Goal: Task Accomplishment & Management: Use online tool/utility

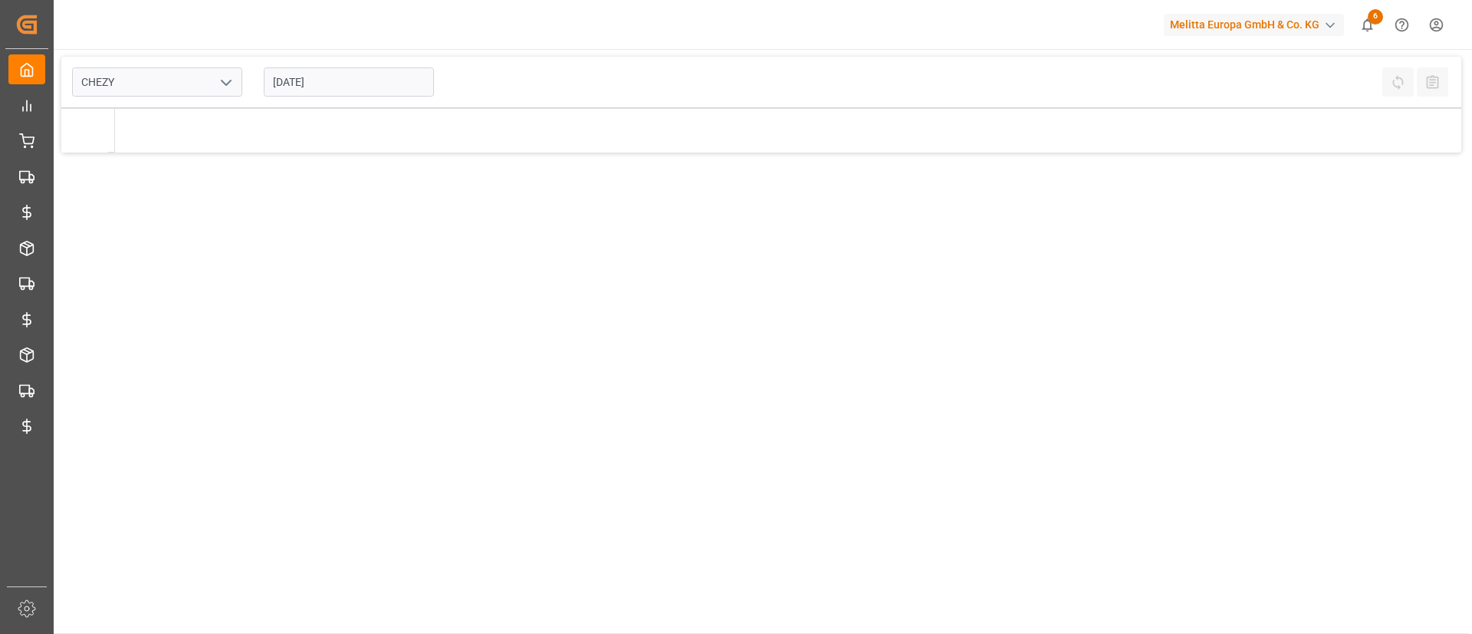
type input "Chezy Loading"
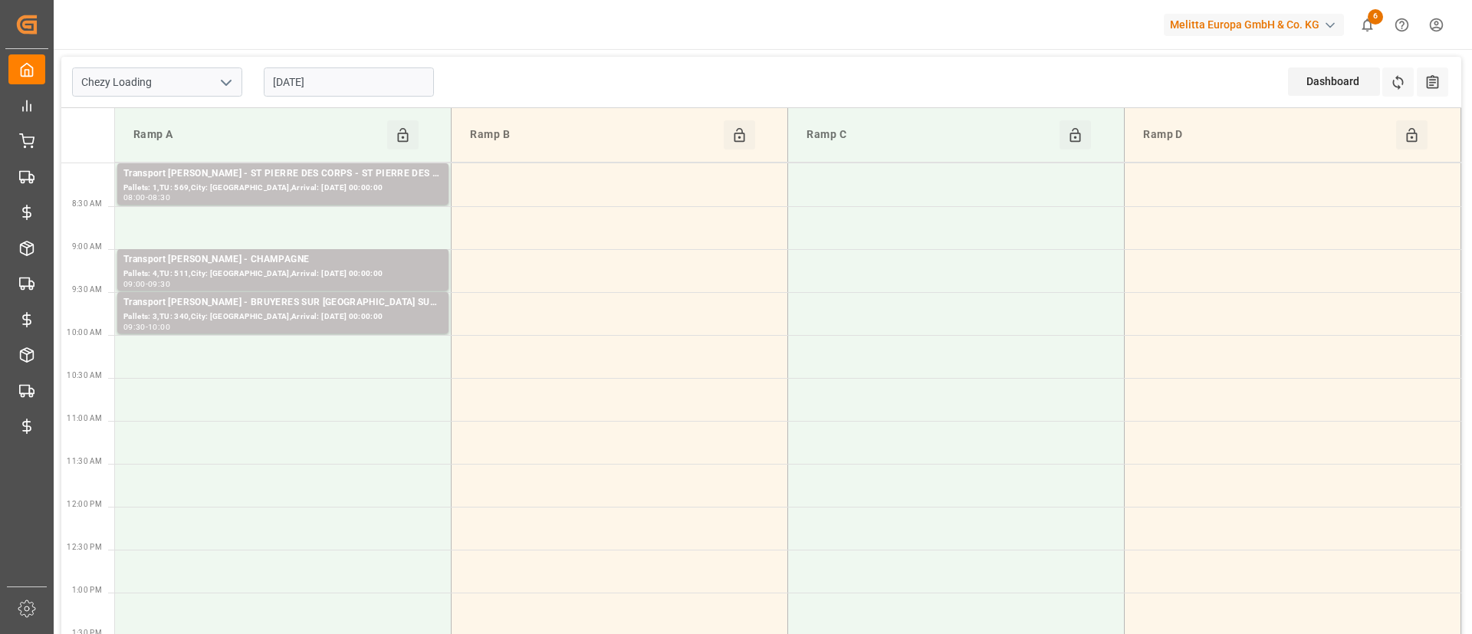
click at [224, 80] on icon "open menu" at bounding box center [226, 83] width 18 height 18
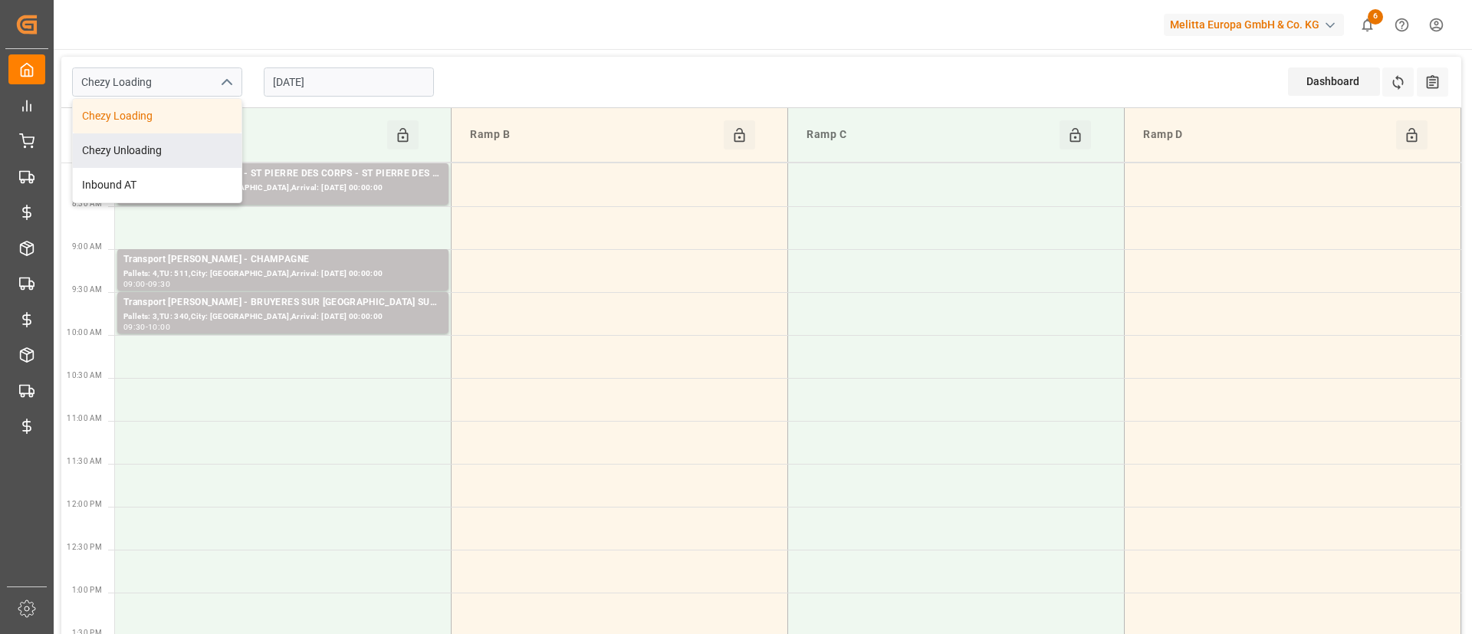
click at [484, 74] on div "Chezy Loading Chezy Loading Chezy Unloading Inbound AT [DATE] Dashboard View Da…" at bounding box center [761, 82] width 1400 height 51
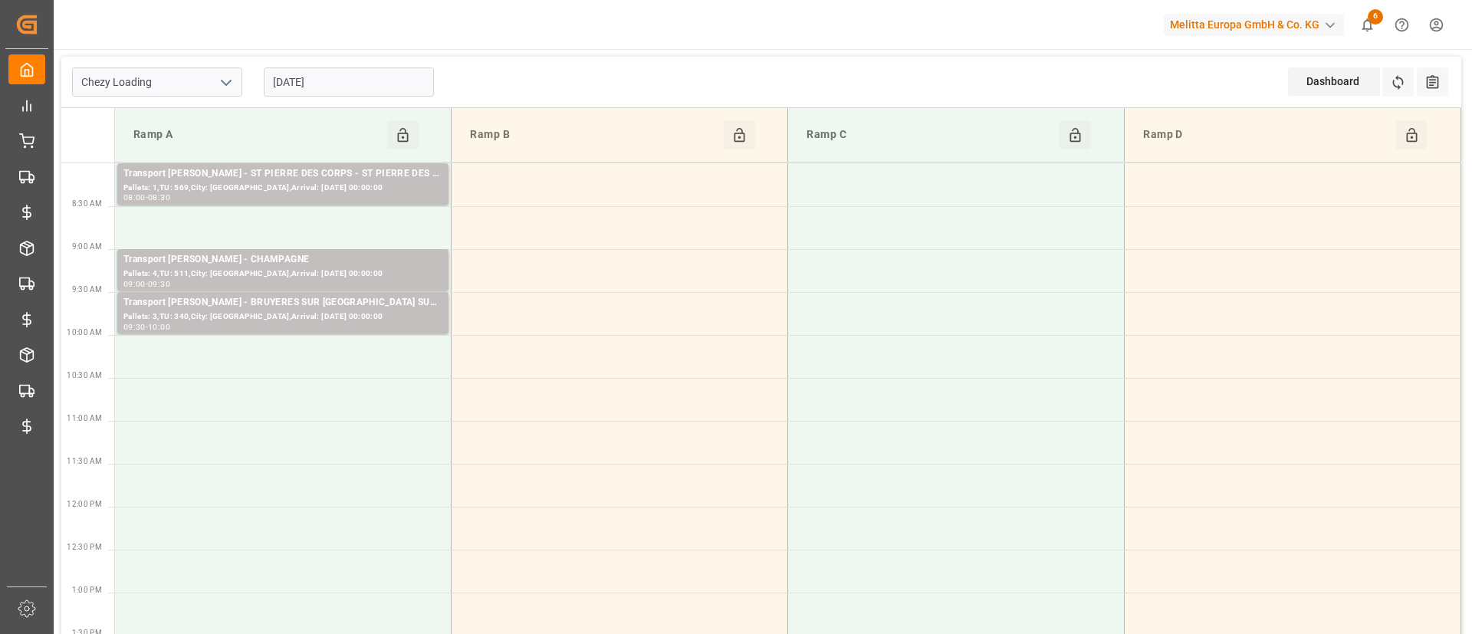
click at [628, 84] on div "Chezy Loading [DATE] Dashboard View Dashboard Refresh Time Slots All Audits" at bounding box center [761, 82] width 1400 height 51
click at [1347, 85] on div "Dashboard View Dashboard" at bounding box center [1334, 81] width 92 height 28
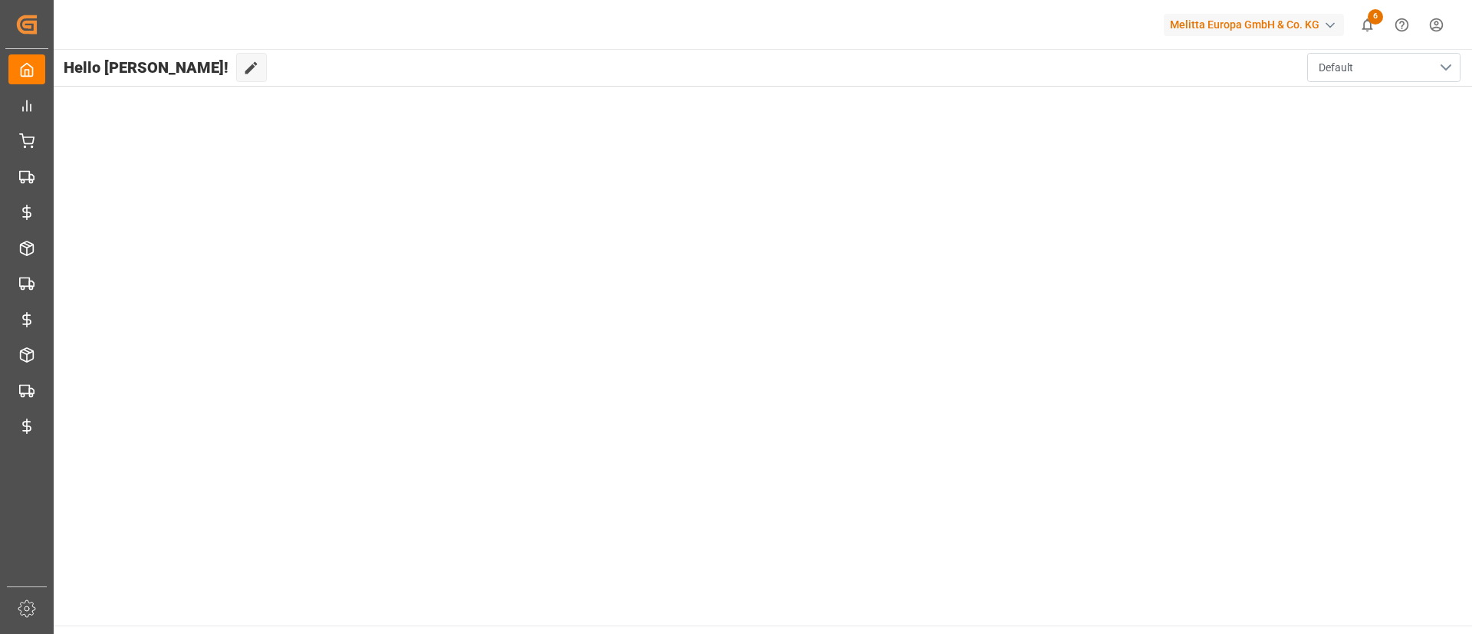
click at [1372, 67] on button "Default" at bounding box center [1383, 67] width 153 height 29
click at [1269, 67] on div "Hello Keerthan! Edit Cockpit Default Default" at bounding box center [761, 67] width 1419 height 37
type input "Chezy Loading"
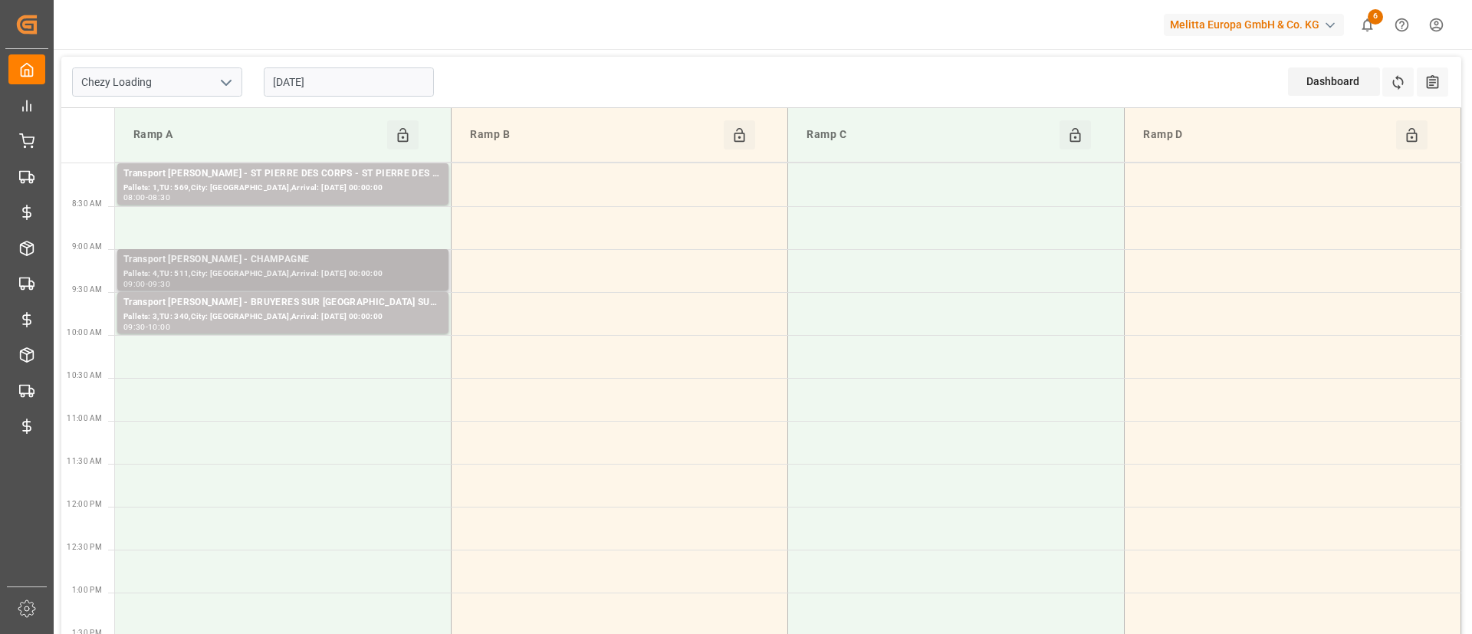
click at [294, 258] on div "Transport [PERSON_NAME] - CHAMPAGNE" at bounding box center [282, 259] width 319 height 15
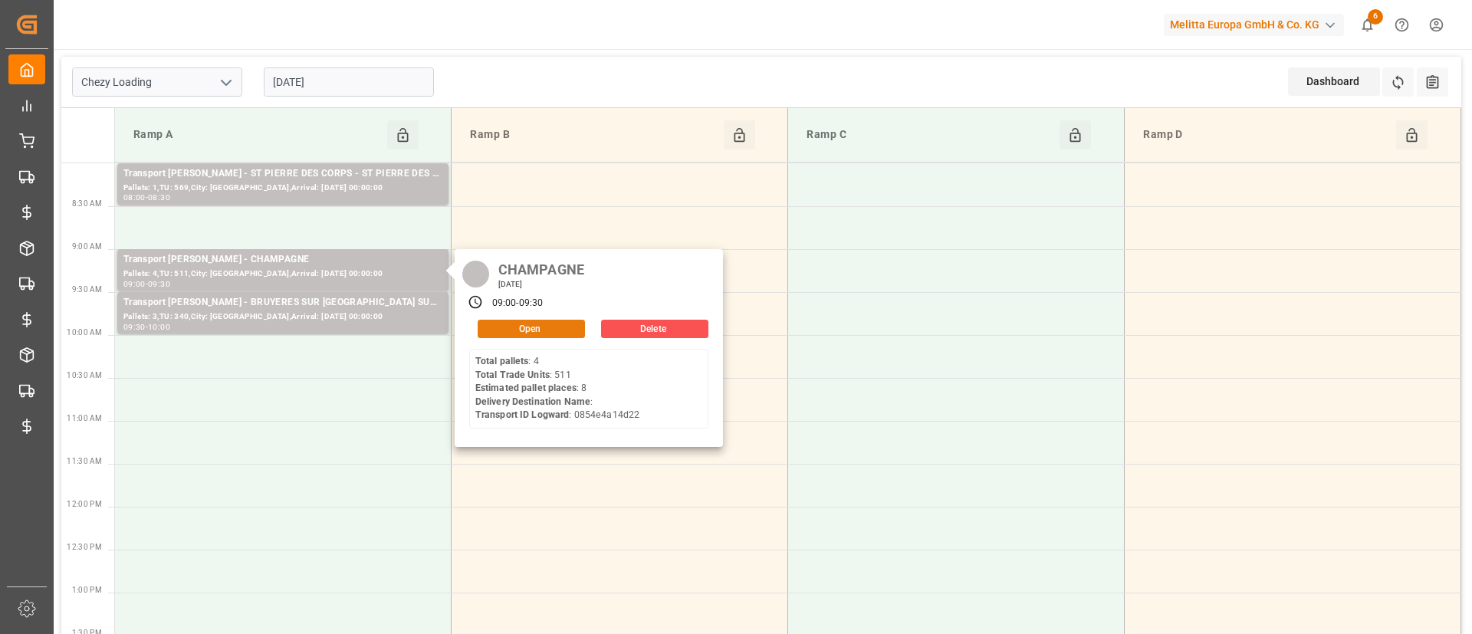
click at [550, 326] on button "Open" at bounding box center [530, 329] width 107 height 18
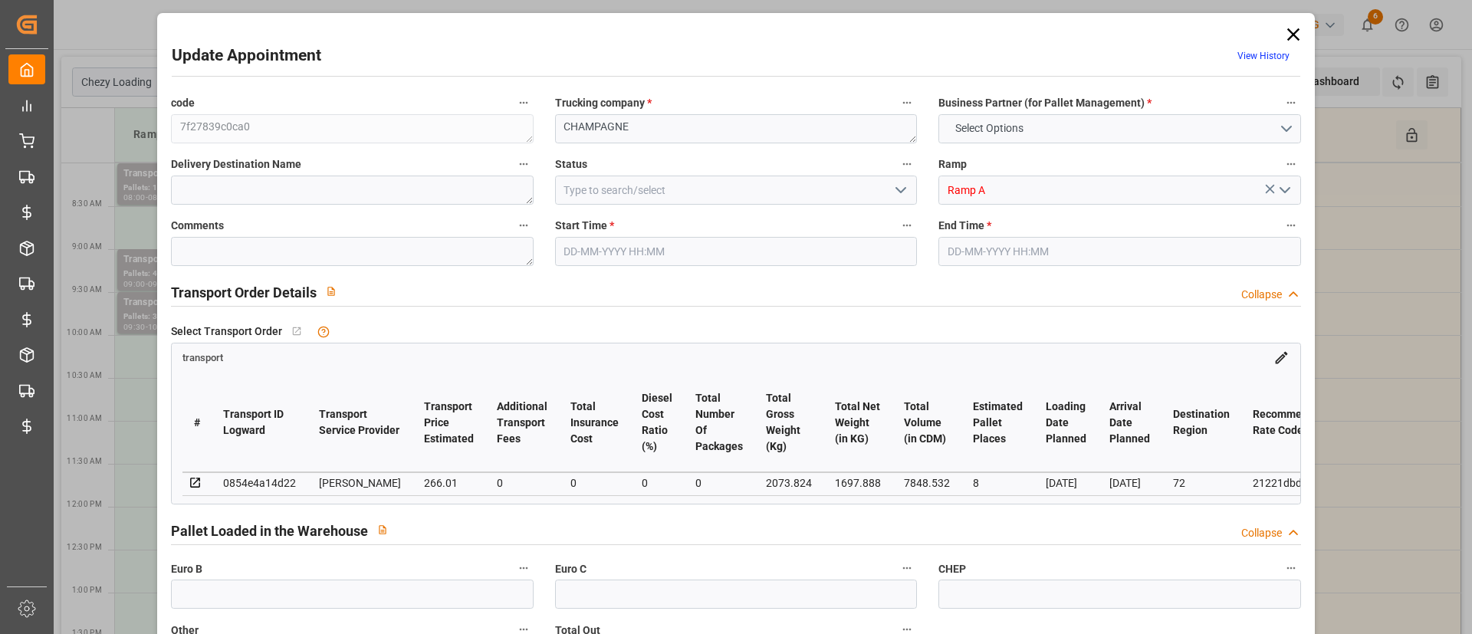
type input "8"
type input "266.01"
type input "0"
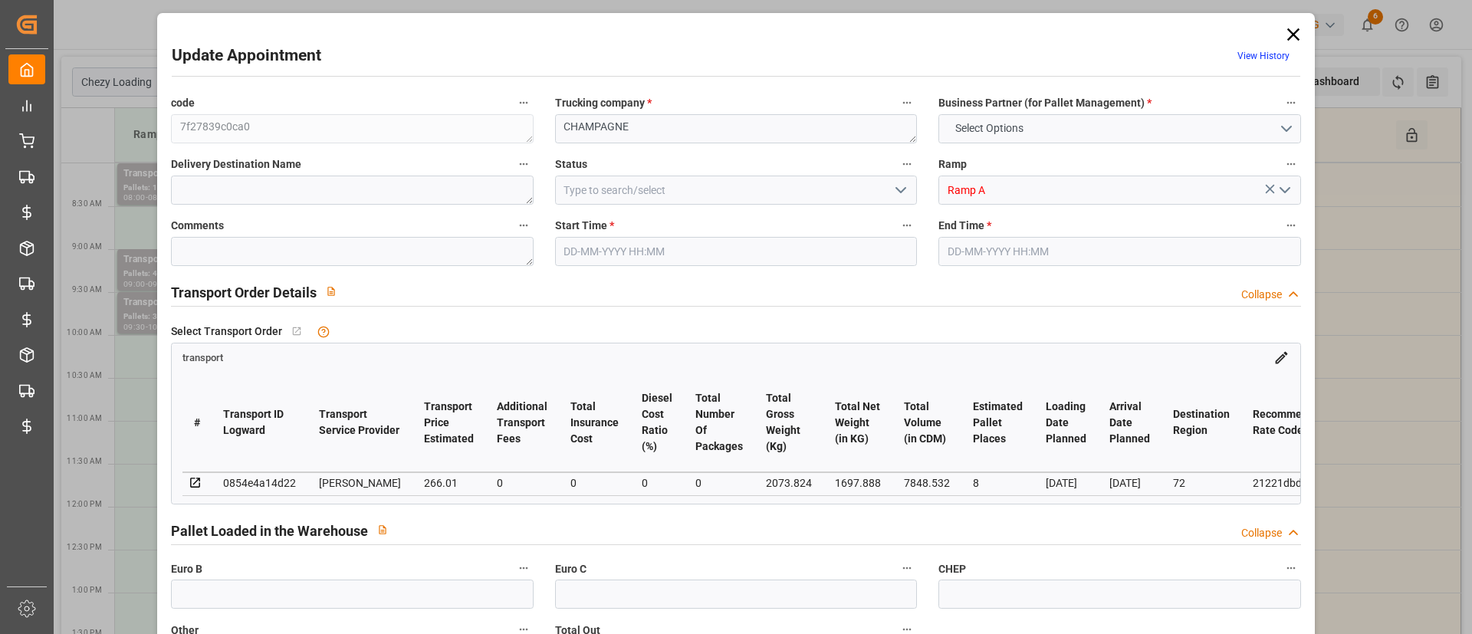
type input "257.0189"
type input "-8.9911"
type input "0"
type input "1697.888"
type input "2446.688"
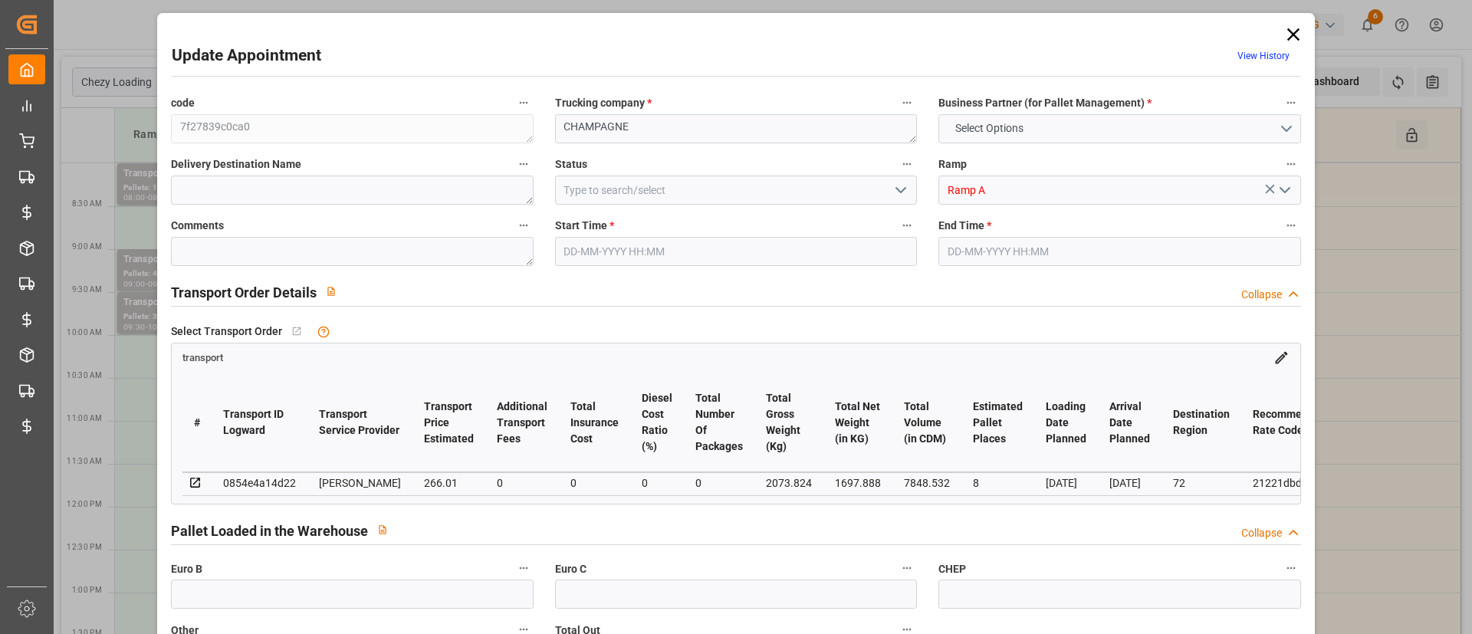
type input "7848.532"
type input "72"
type input "4"
type input "511"
type input "13"
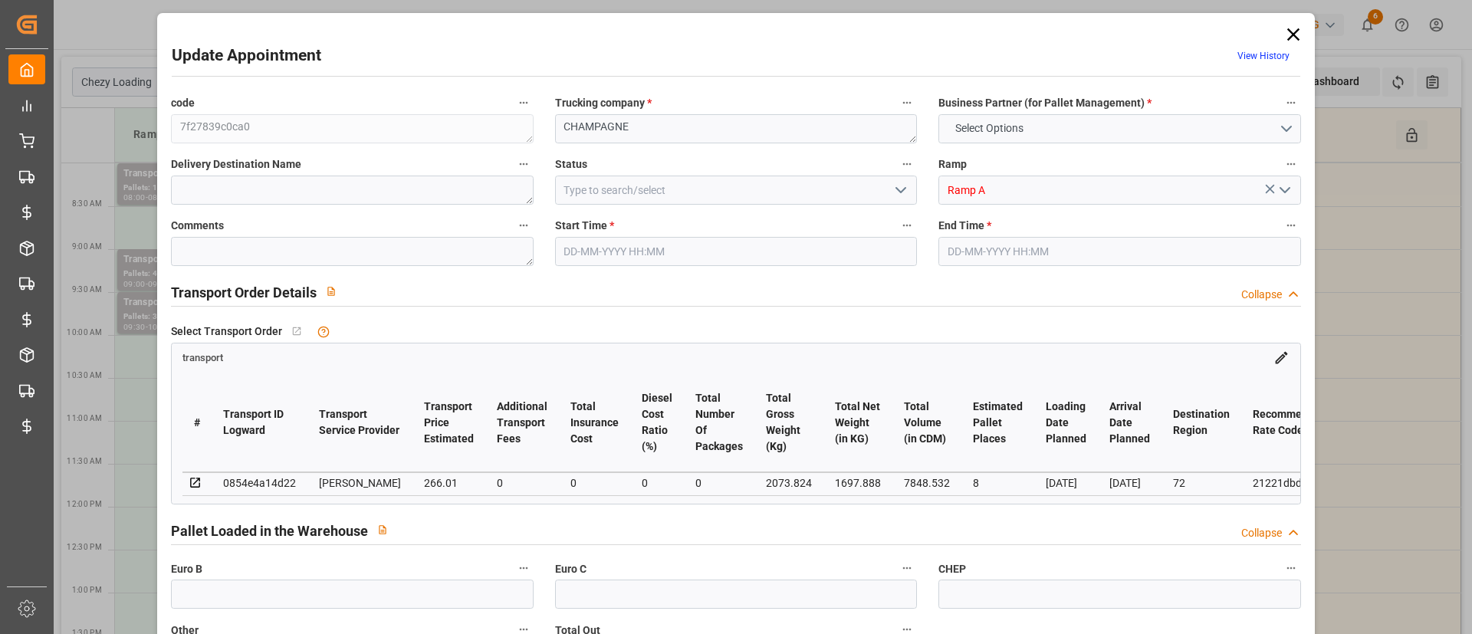
type input "101"
type input "2073.824"
type input "0"
type input "4710.8598"
type input "0"
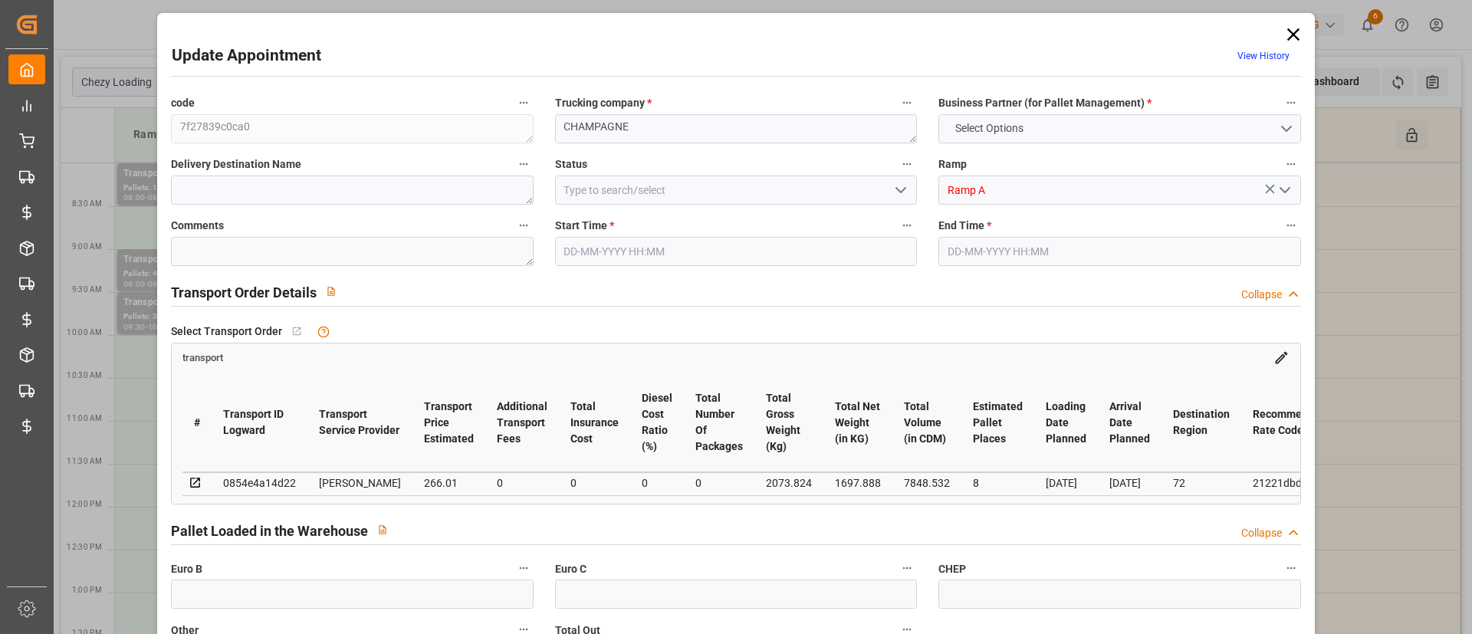
type input "0"
type input "21"
type input "35"
type input "01-10-2025 09:00"
type input "01-10-2025 09:30"
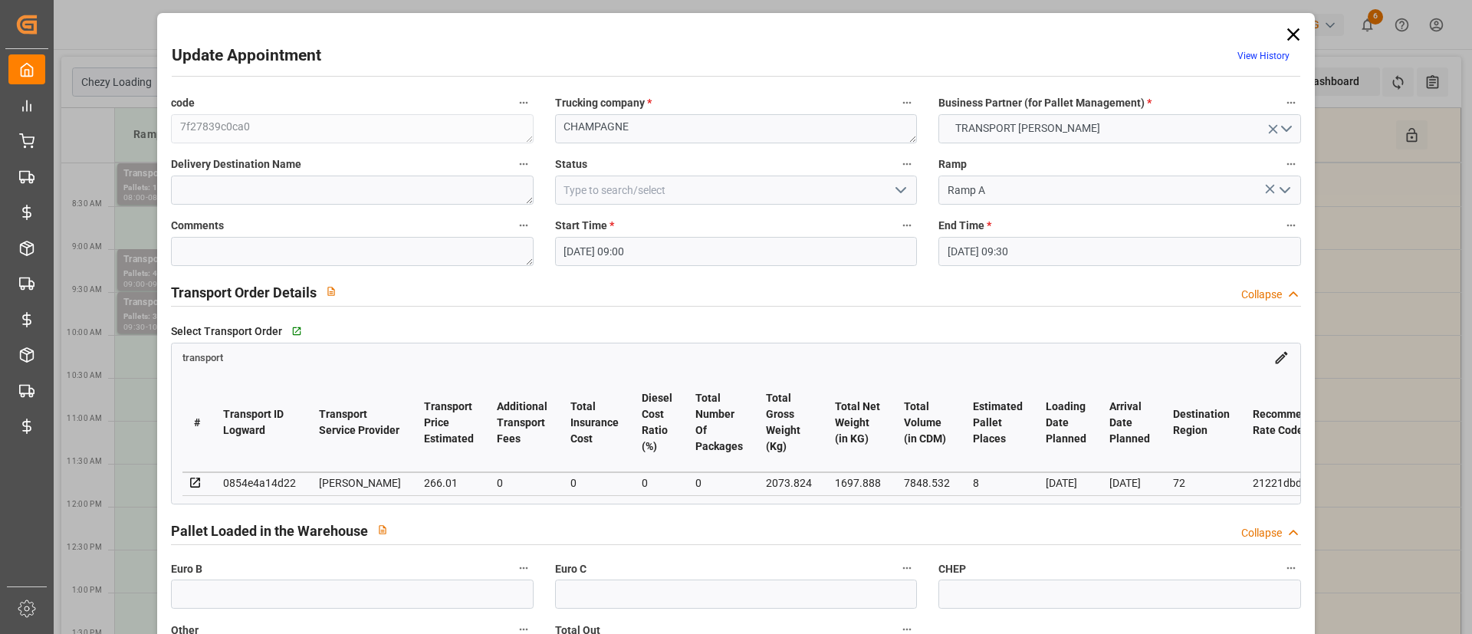
type input "25-09-2025 12:56"
type input "25-09-2025 11:45"
type input "02-10-2025"
type input "[DATE]"
click at [1297, 39] on icon at bounding box center [1292, 34] width 21 height 21
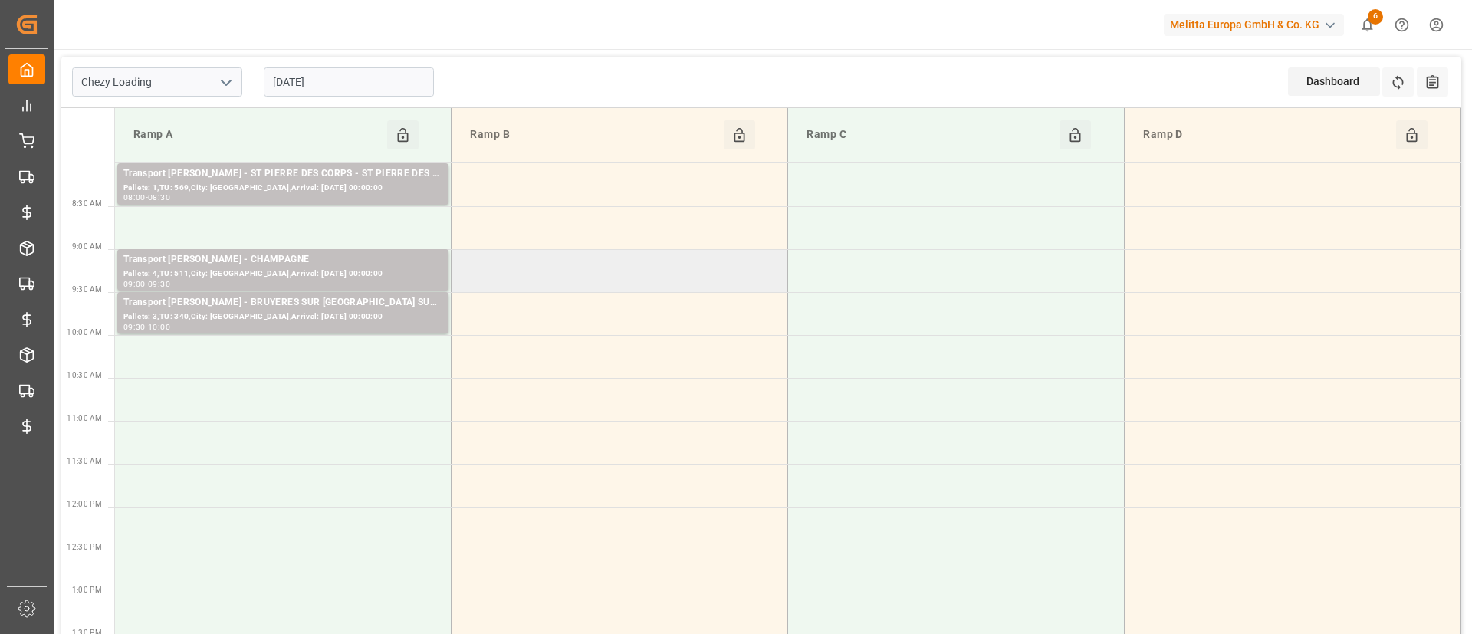
click at [517, 264] on td at bounding box center [619, 270] width 336 height 43
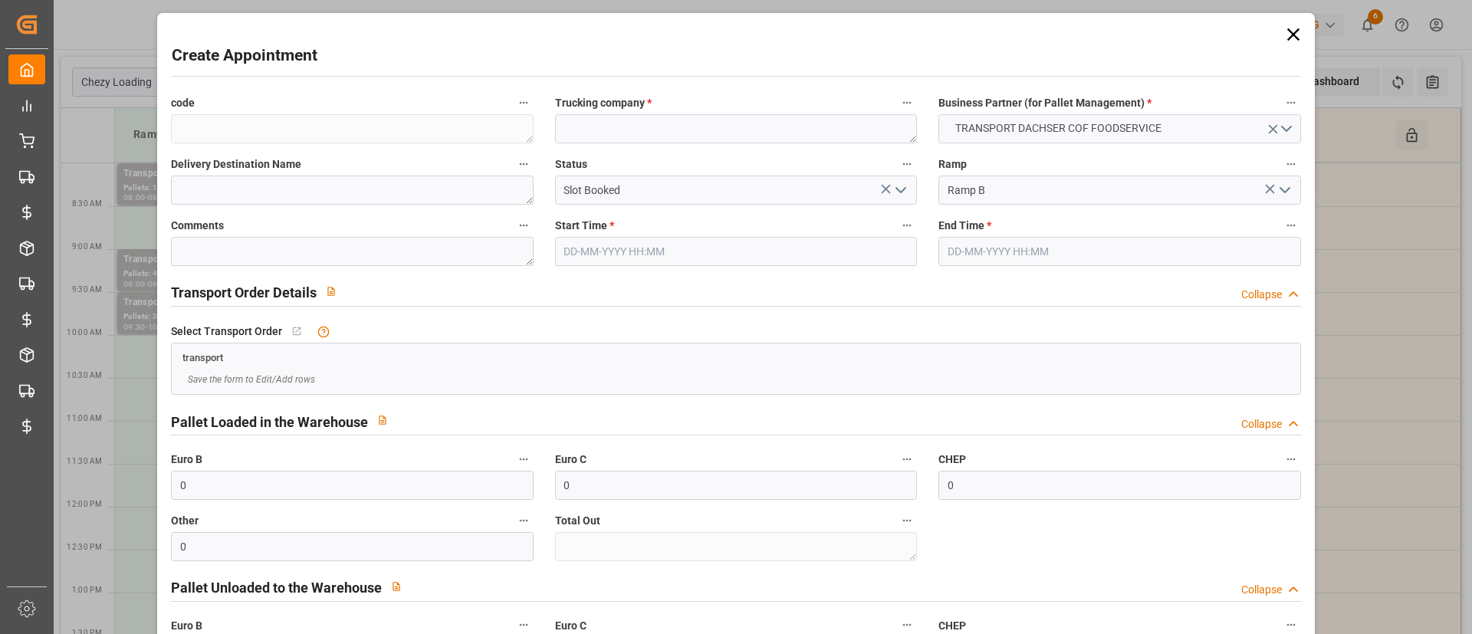
type input "01-10-2025 09:00"
type input "01-10-2025 09:30"
click at [1286, 27] on icon at bounding box center [1292, 34] width 21 height 21
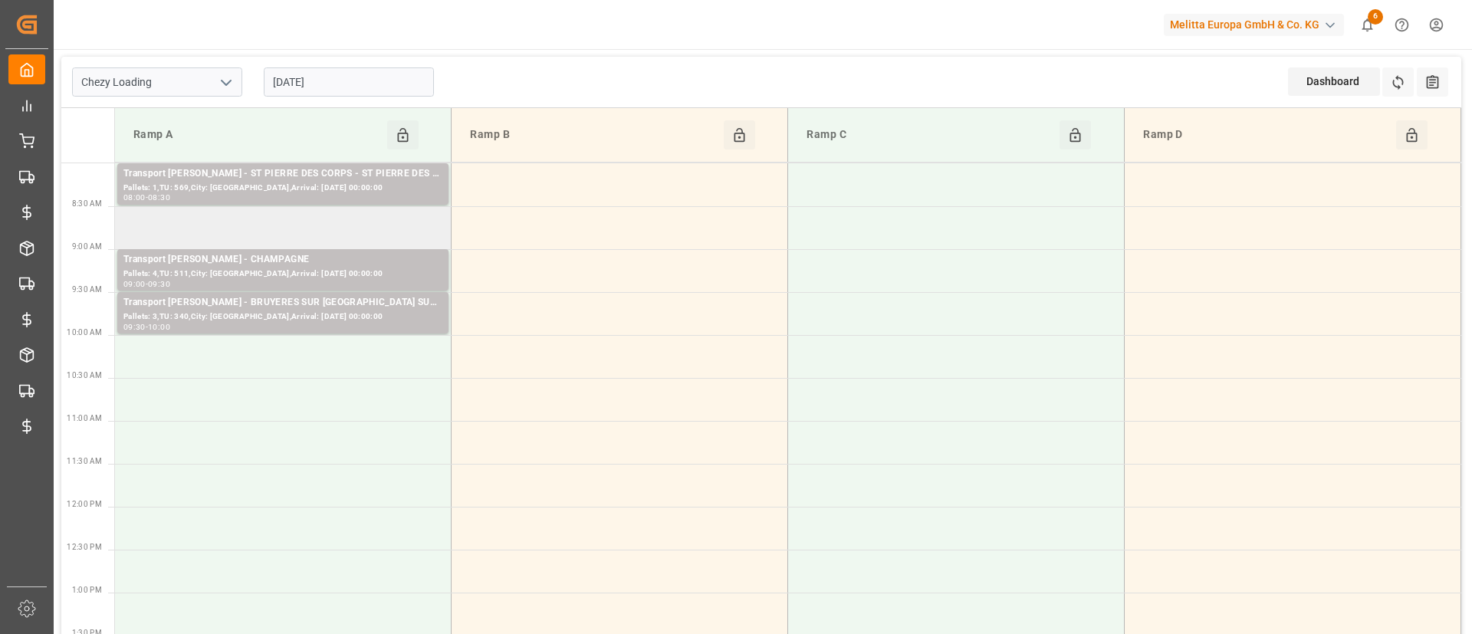
click at [367, 225] on td at bounding box center [283, 227] width 336 height 43
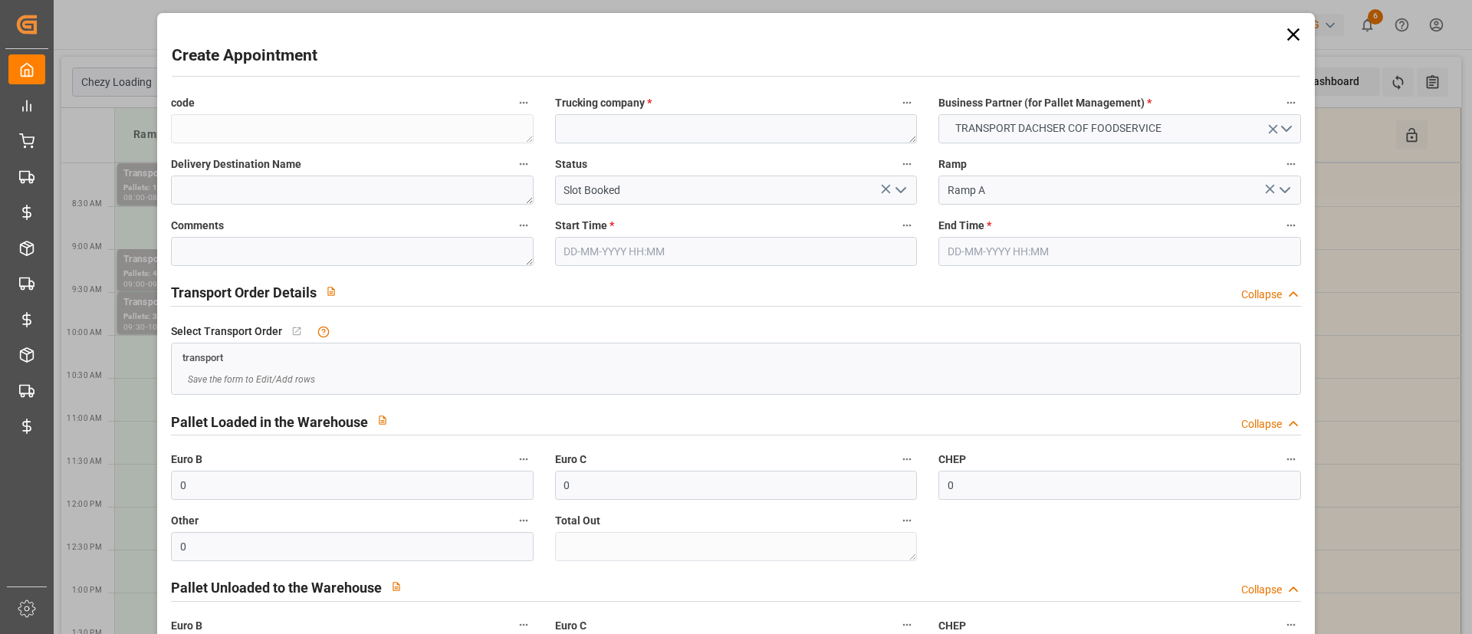
type input "01-10-2025 08:30"
type input "01-10-2025 09:00"
click at [1291, 38] on icon at bounding box center [1292, 34] width 12 height 12
